Goal: Task Accomplishment & Management: Complete application form

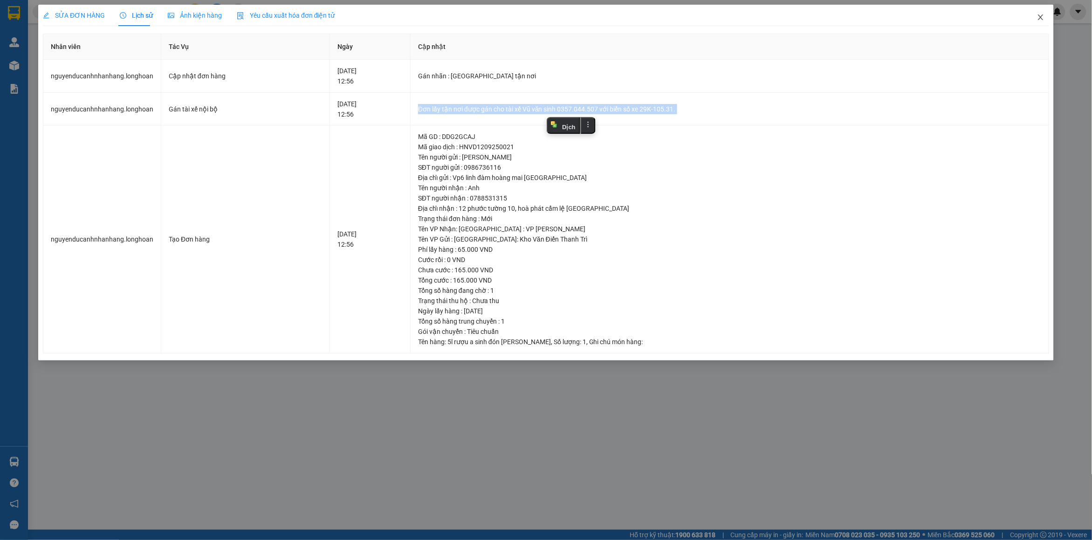
click at [1041, 15] on icon "close" at bounding box center [1040, 17] width 7 height 7
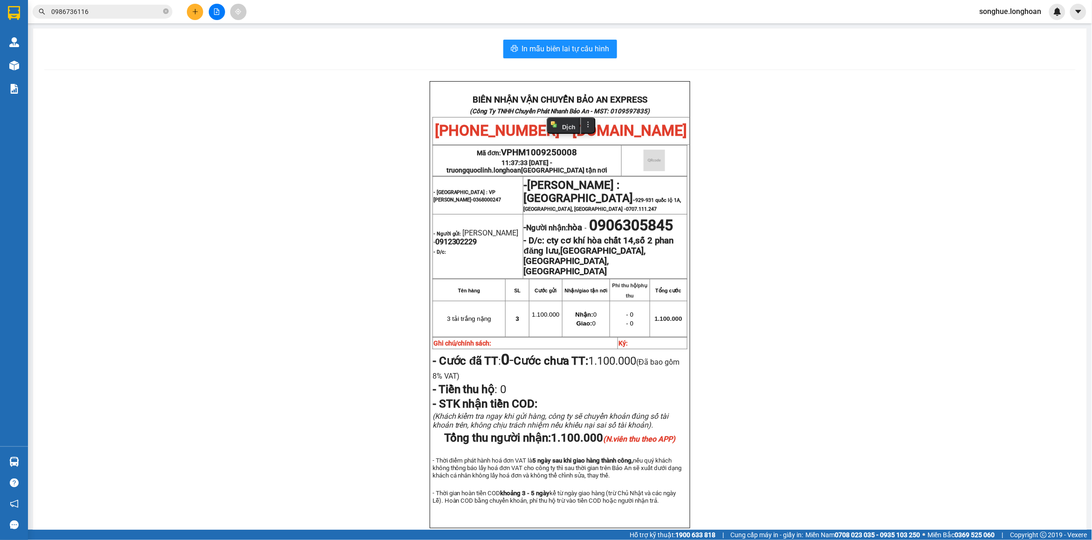
click at [144, 14] on input "0986736116" at bounding box center [106, 12] width 110 height 10
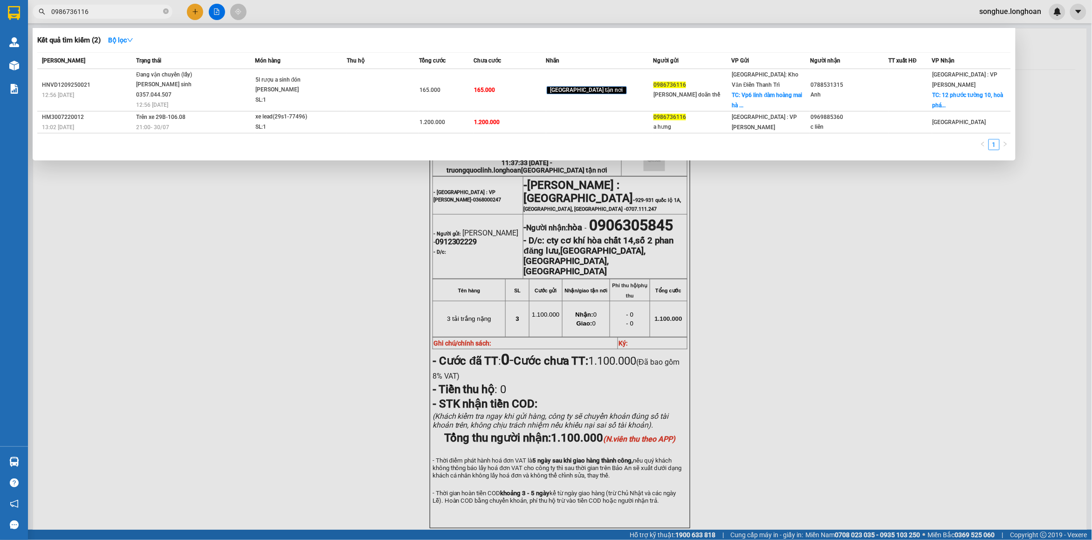
click at [144, 14] on input "0986736116" at bounding box center [106, 12] width 110 height 10
paste input "342845543"
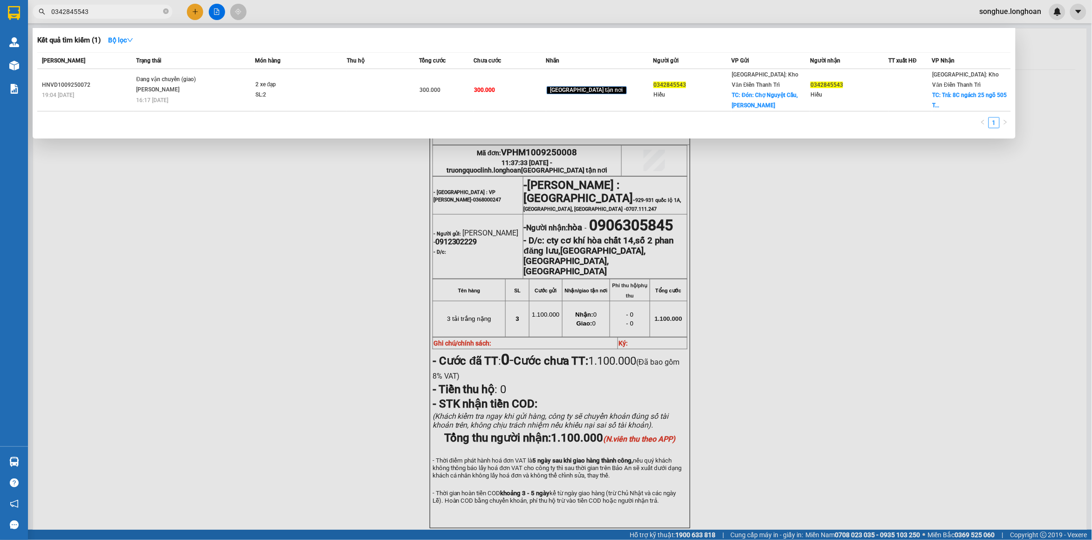
type input "0342845543"
click at [214, 101] on div "Mã ĐH Trạng thái Món hàng Thu hộ Tổng cước Chưa cước Nhãn Người gửi VP Gửi Ngườ…" at bounding box center [524, 93] width 974 height 82
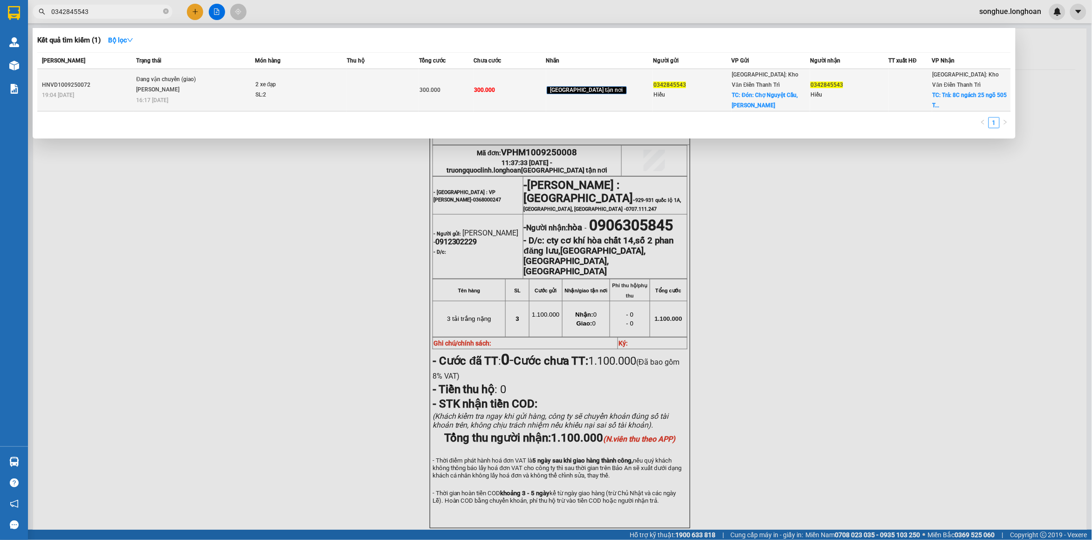
click at [145, 77] on div "Đang vận chuyển (giao)" at bounding box center [171, 80] width 70 height 10
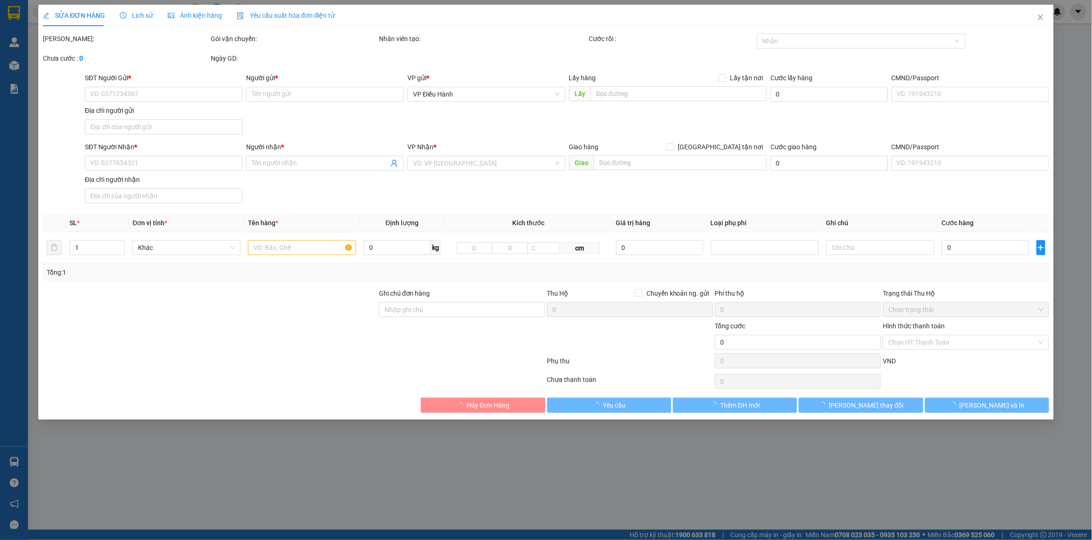
type input "0342845543"
type input "Hiếu"
checkbox input "true"
type input "Đón: [GEOGRAPHIC_DATA], [GEOGRAPHIC_DATA], [GEOGRAPHIC_DATA], [GEOGRAPHIC_DATA]"
type input "0342845543"
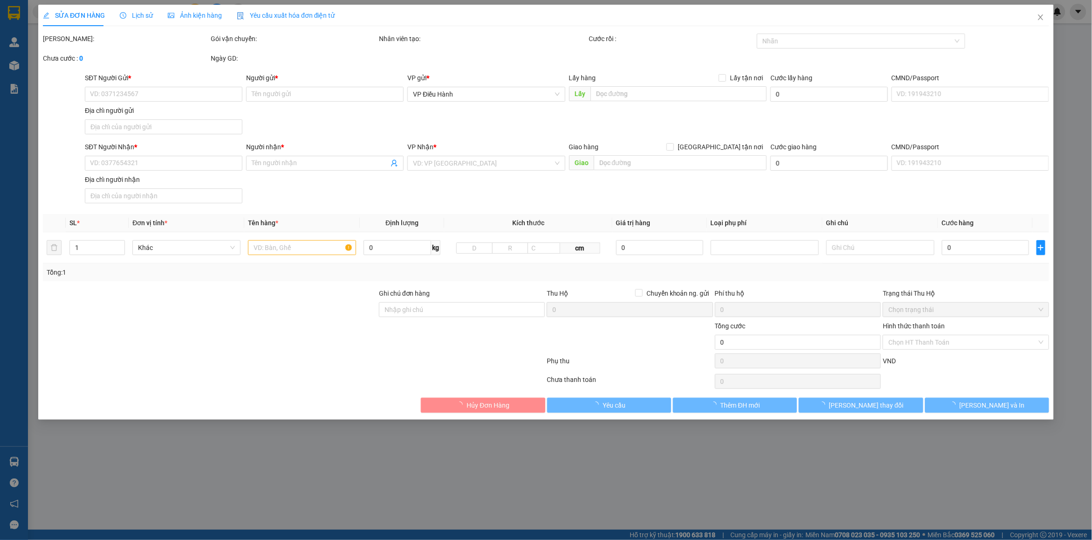
type input "Hiếu"
checkbox input "true"
type input "Trả: 8C ngách 25 ngõ 505 [PERSON_NAME], [GEOGRAPHIC_DATA], [GEOGRAPHIC_DATA], […"
type input "300.000"
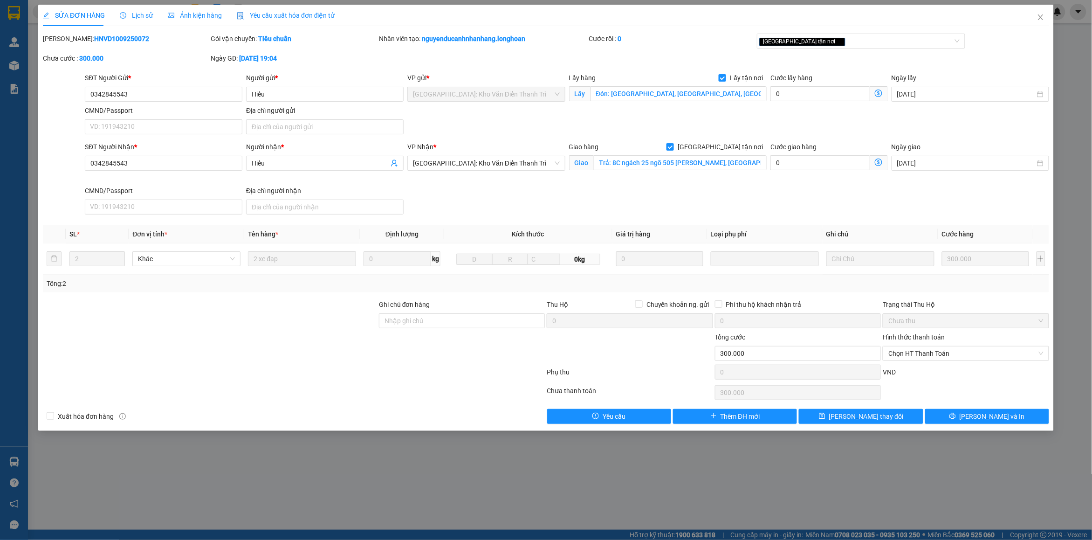
click at [94, 41] on b "HNVD1009250072" at bounding box center [121, 38] width 55 height 7
copy b "HNVD1009250072"
click at [1047, 14] on span "Close" at bounding box center [1041, 18] width 26 height 26
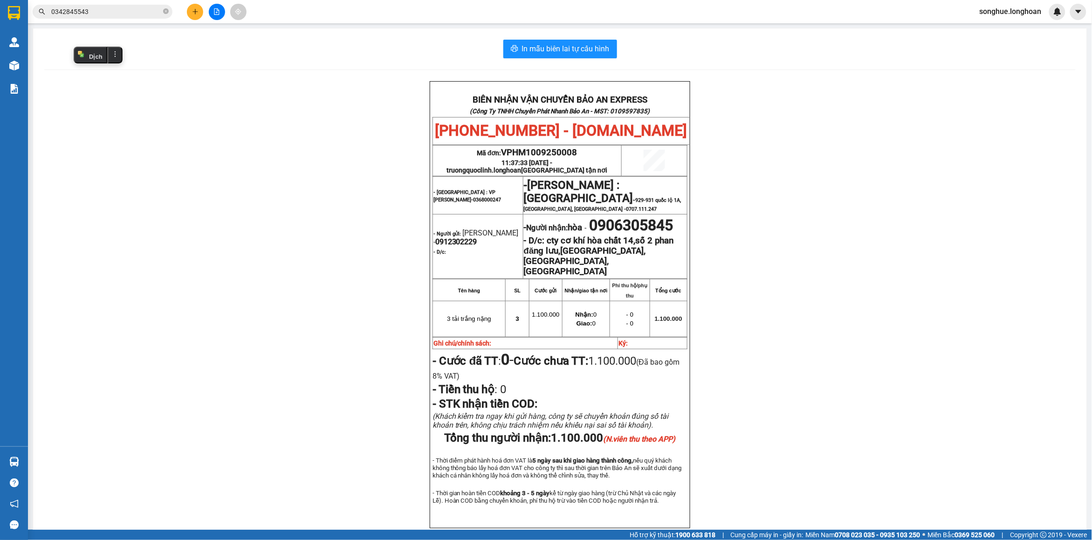
click at [146, 13] on input "0342845543" at bounding box center [106, 12] width 110 height 10
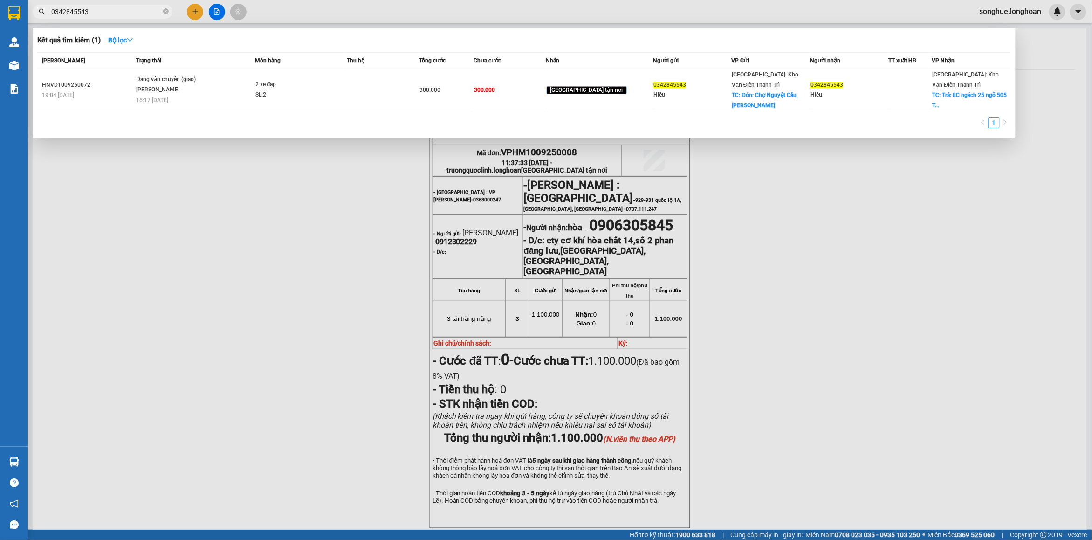
click at [146, 13] on input "0342845543" at bounding box center [106, 12] width 110 height 10
paste input "375818588"
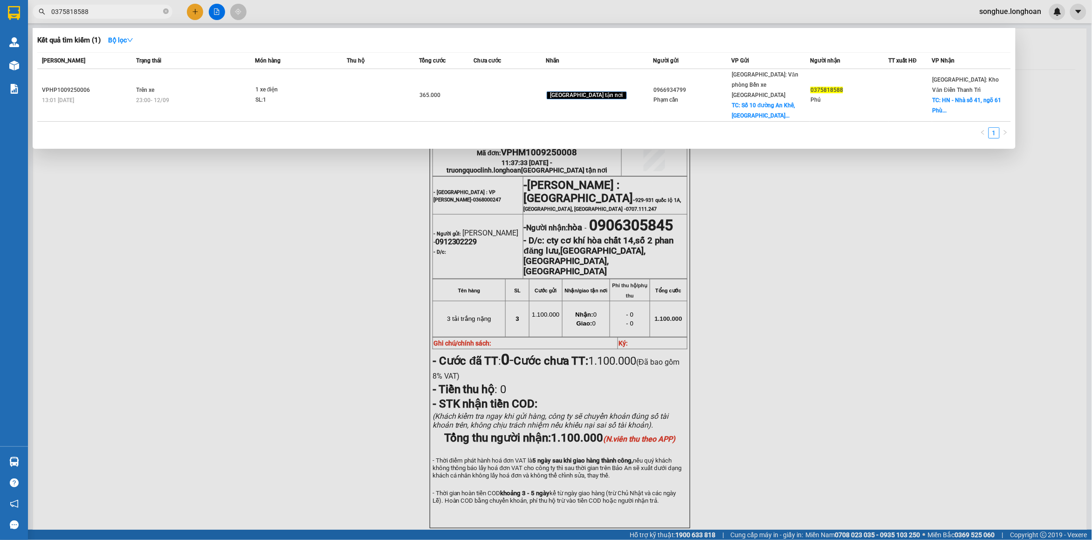
type input "0375818588"
click at [120, 19] on div at bounding box center [546, 270] width 1092 height 540
click at [135, 13] on input "0375818588" at bounding box center [106, 12] width 110 height 10
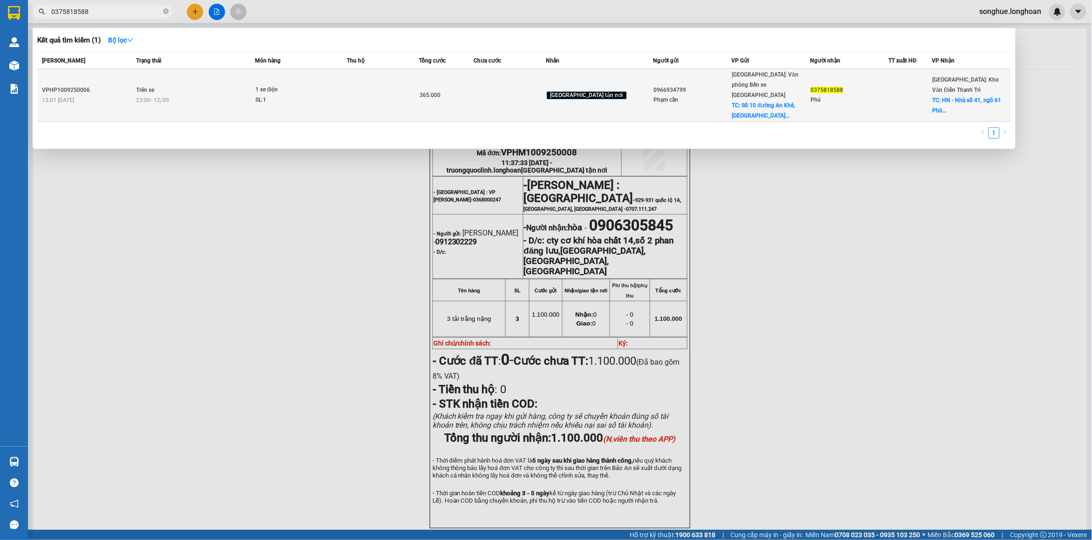
click at [164, 88] on td "Trên xe 23:00 [DATE]" at bounding box center [194, 95] width 121 height 53
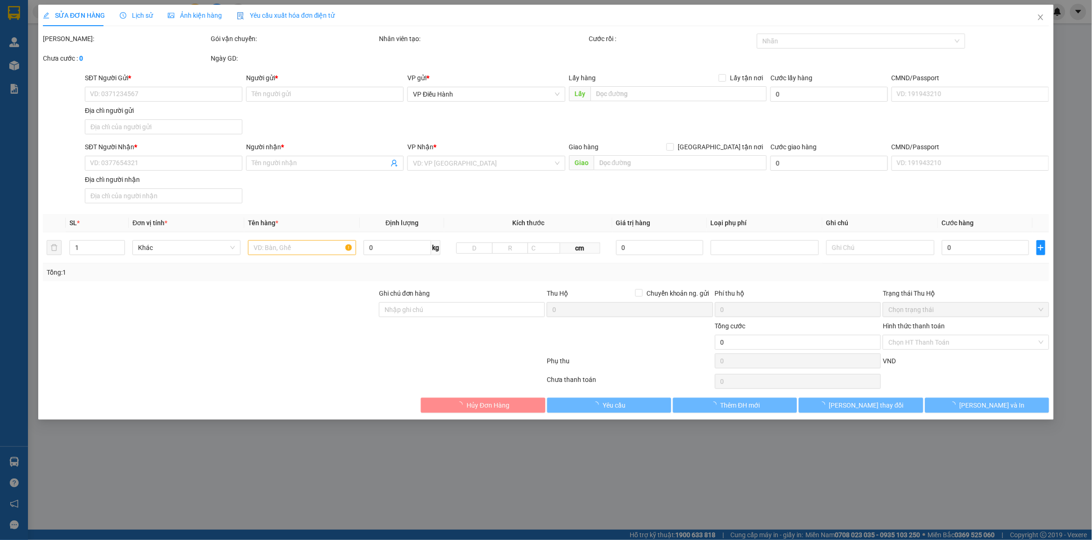
type input "0966934799"
type input "Phạm cần"
checkbox input "true"
type input "Số [STREET_ADDRESS]"
type input "115.000"
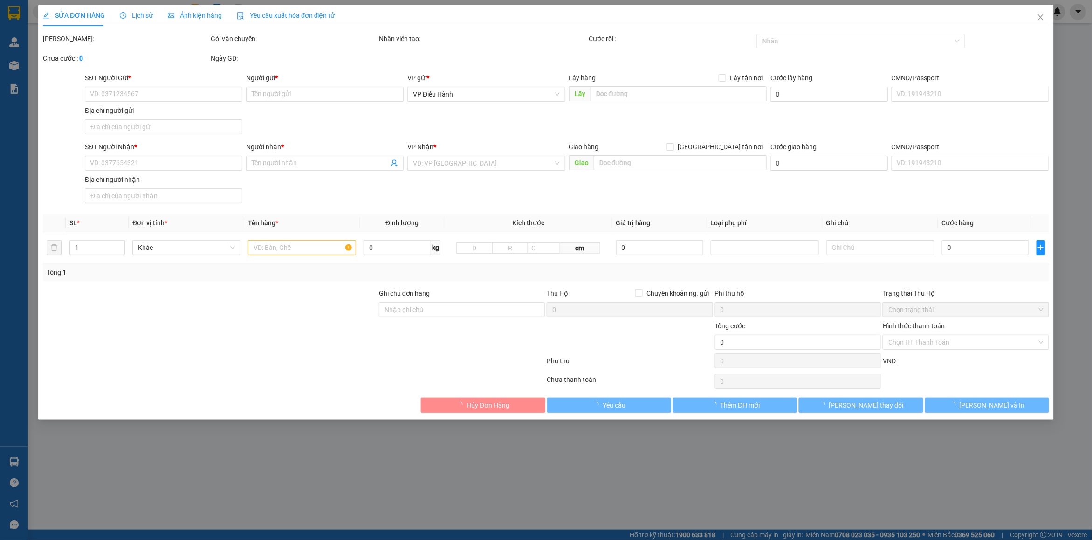
type input "0375818588"
type input "Phú"
checkbox input "true"
type input "HN - Nhà số 41, ngõ [GEOGRAPHIC_DATA], [GEOGRAPHIC_DATA], [GEOGRAPHIC_DATA],"
type input "0 chìa khóa, 0 đăng ký"
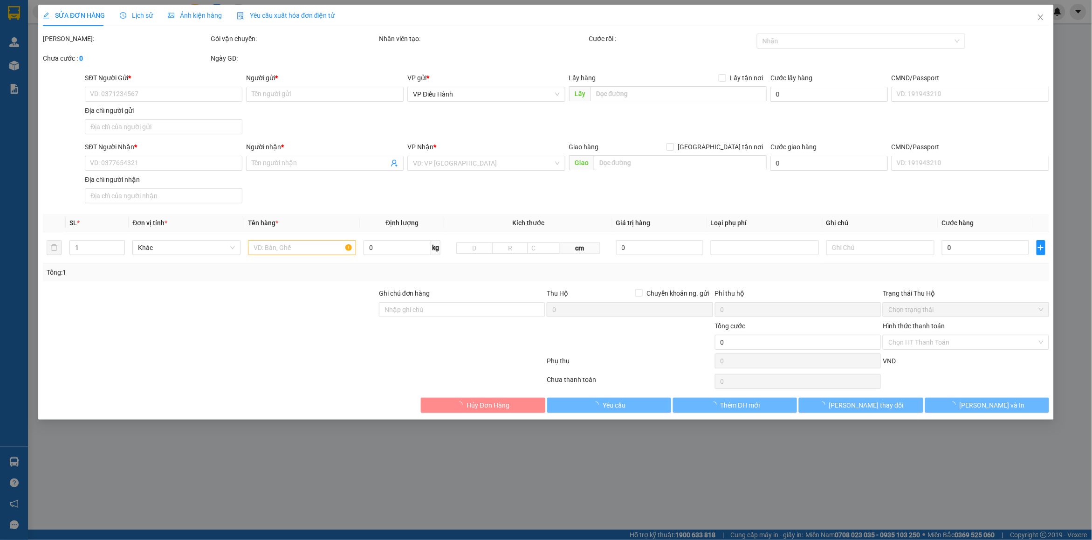
type input "365.000"
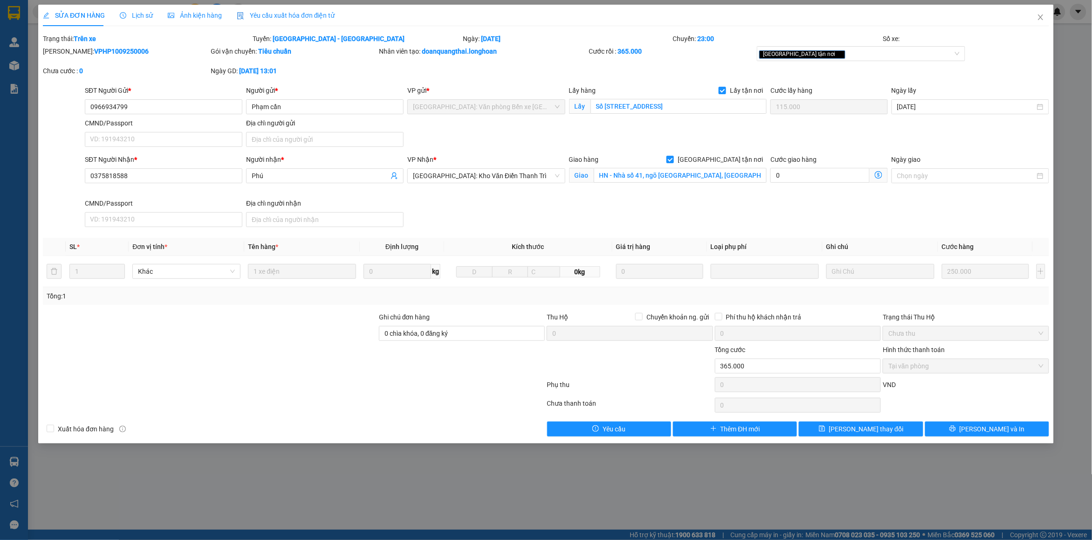
click at [94, 49] on b "VPHP1009250006" at bounding box center [121, 51] width 55 height 7
copy b "VPHP1009250006"
click at [1045, 21] on span "Close" at bounding box center [1041, 18] width 26 height 26
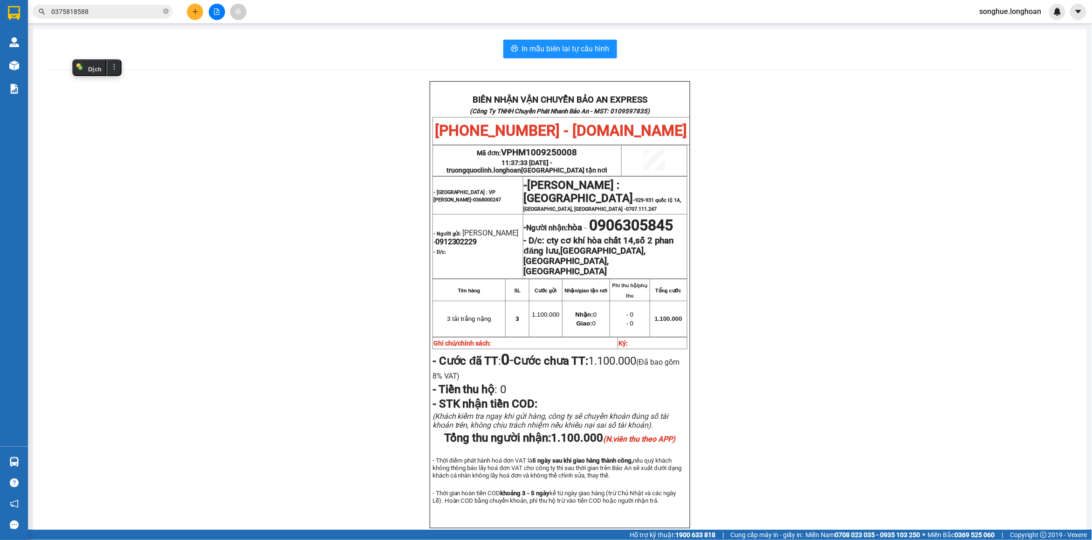
click at [132, 16] on input "0375818588" at bounding box center [106, 12] width 110 height 10
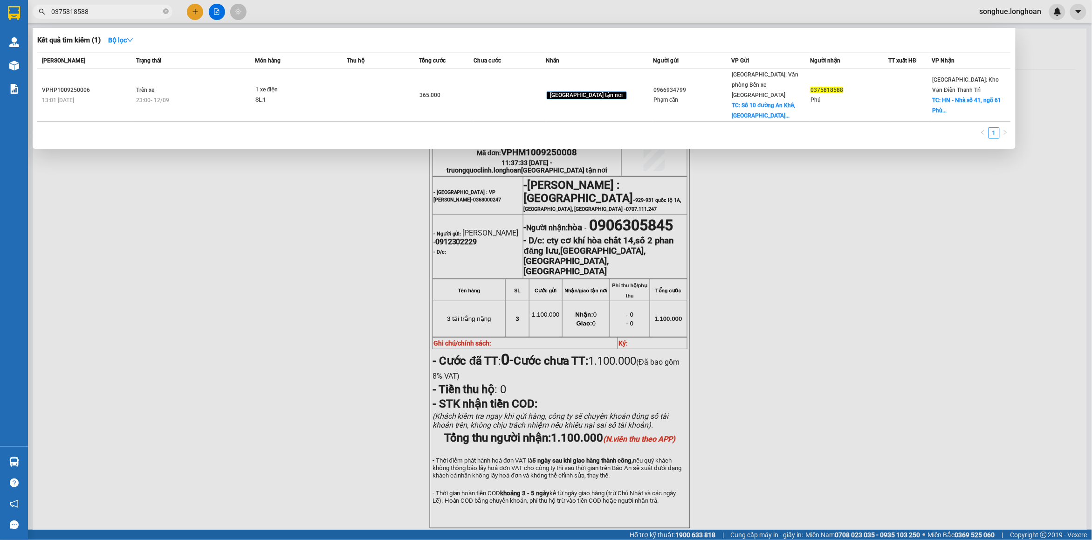
click at [132, 15] on input "0375818588" at bounding box center [106, 12] width 110 height 10
paste input "96627777"
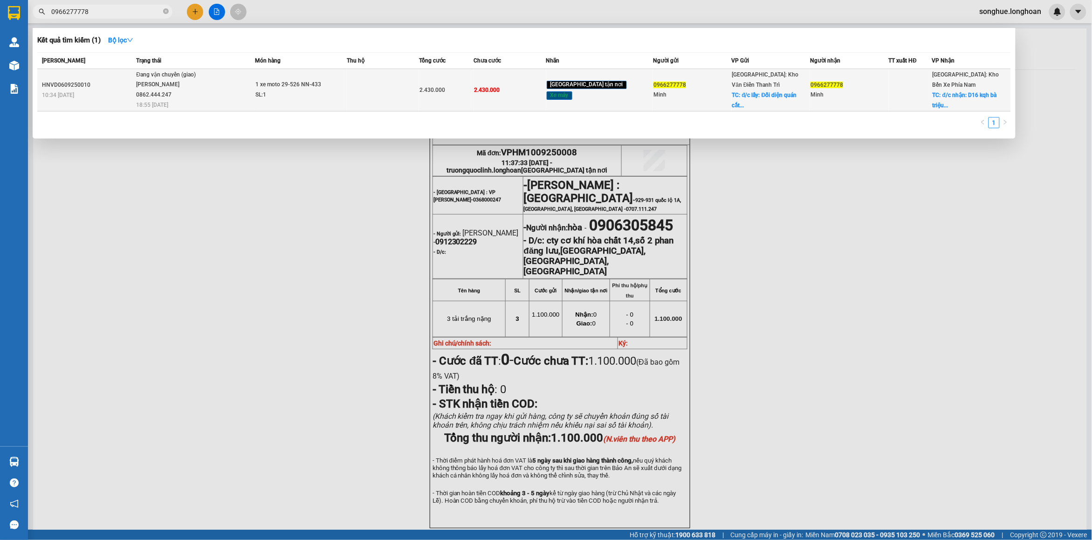
type input "0966277778"
click at [196, 92] on td "Đang vận chuyển (giao) [PERSON_NAME] 0862.444.247 18:55 [DATE]" at bounding box center [194, 90] width 121 height 42
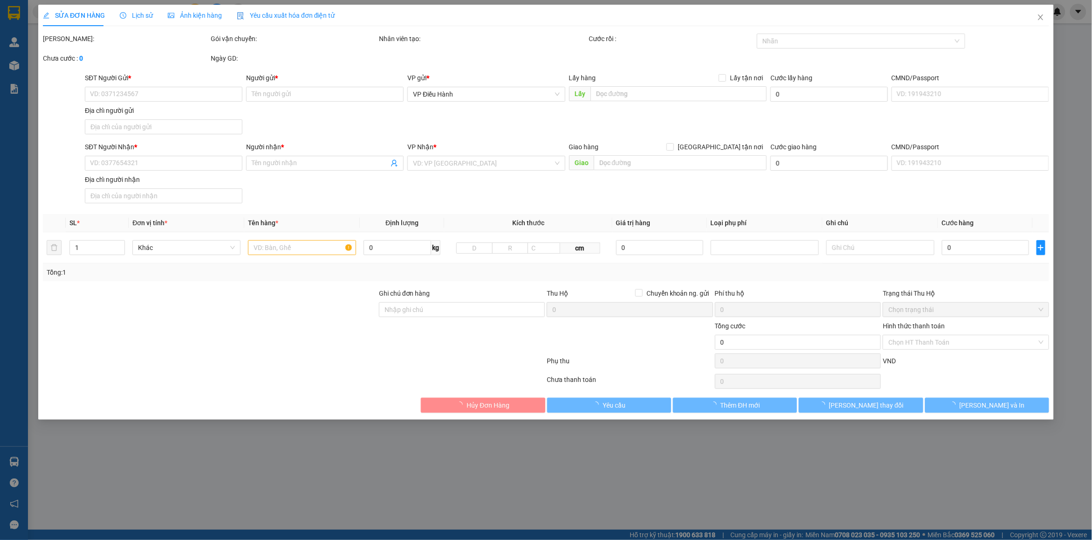
type input "0966277778"
type input "Minh"
checkbox input "true"
type input "đ/c lấy: Đối diện quán cắt tóc Đức Toàn, thôn [GEOGRAPHIC_DATA], xã [GEOGRAPHIC…"
type input "0966277778"
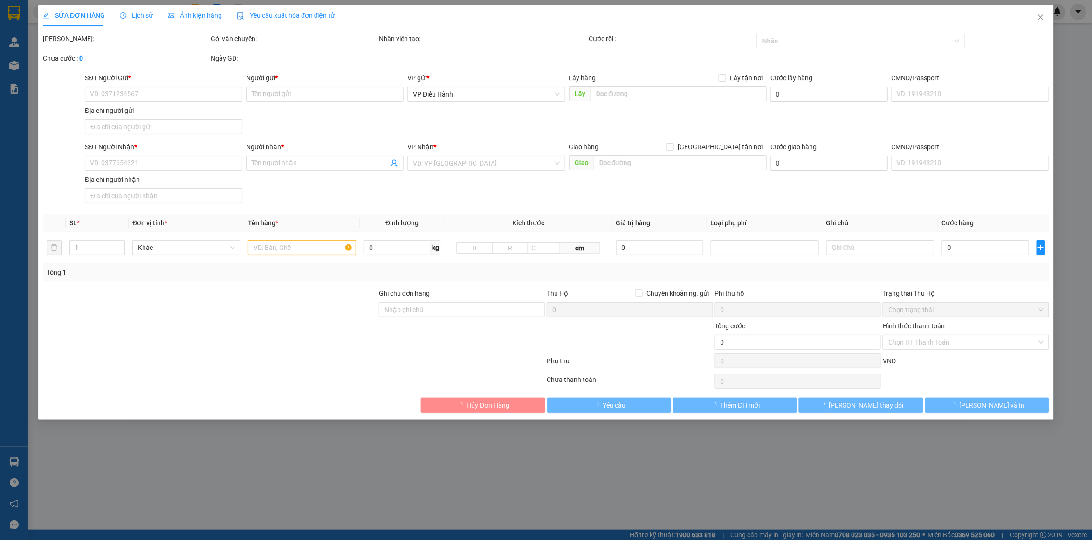
type input "Minh"
checkbox input "true"
type input "đ/c nhận: D16 kqh bà triệu p4 [GEOGRAPHIC_DATA]"
type input "1 chìa khoá, 1 đăng ký xe"
type input "2.430.000"
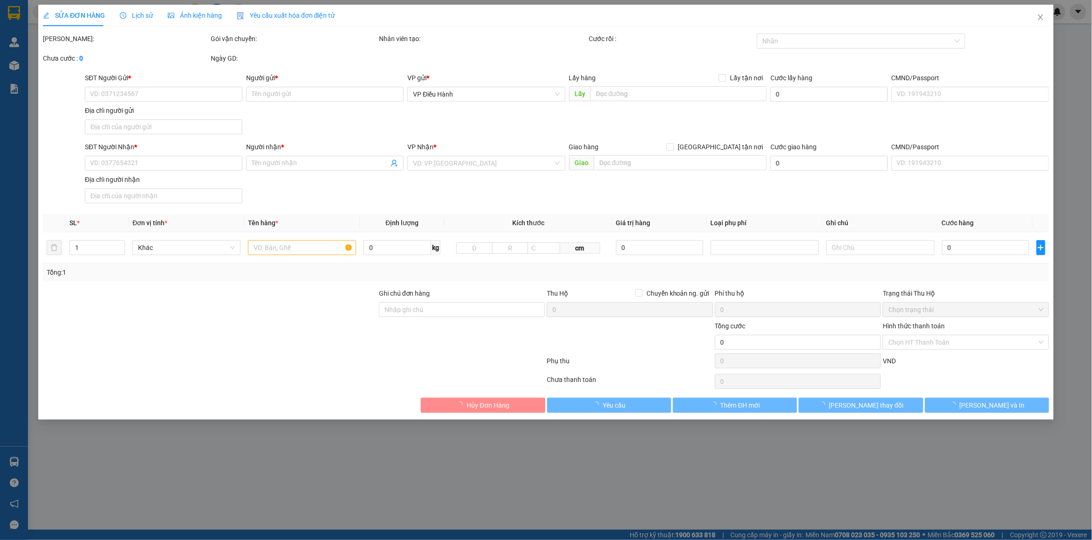
type input "2.430.000"
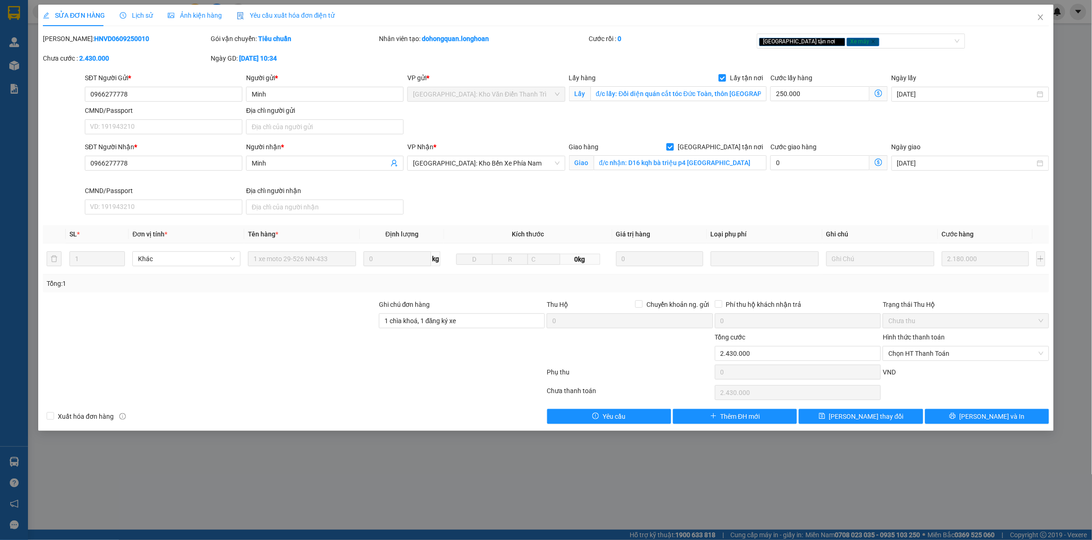
click at [140, 19] on span "Lịch sử" at bounding box center [136, 15] width 33 height 7
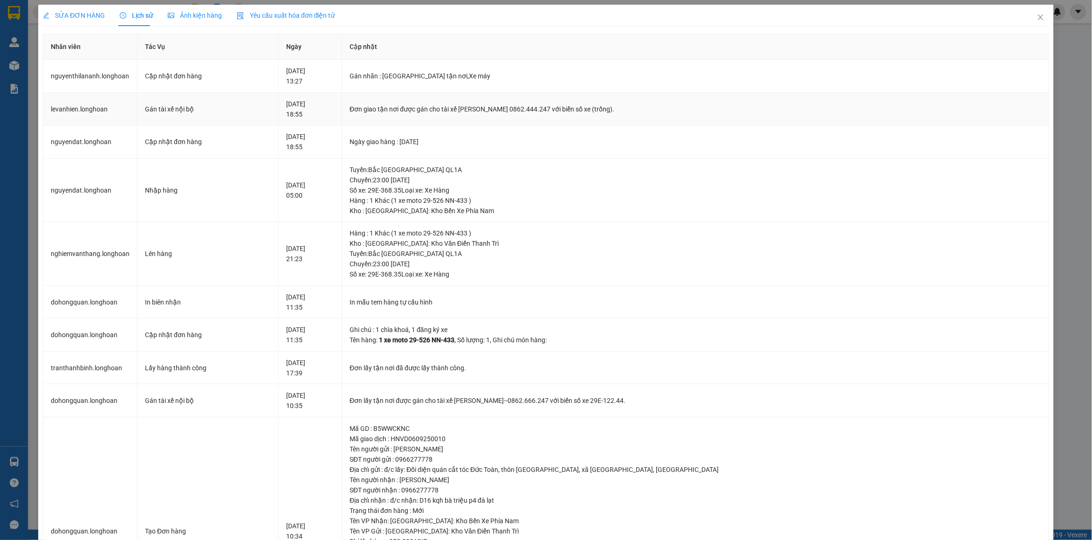
click at [460, 110] on div "Đơn giao tận nơi được gán cho tài xế [PERSON_NAME] 0862.444.247 với biển số xe …" at bounding box center [696, 109] width 692 height 10
copy div "Đơn giao tận nơi được gán cho tài xế [PERSON_NAME] 0862.444.247 với biển số xe …"
